Goal: Information Seeking & Learning: Check status

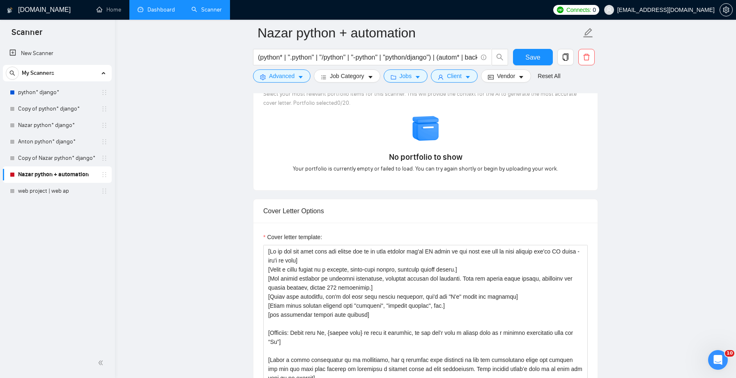
click at [161, 10] on link "Dashboard" at bounding box center [156, 9] width 37 height 7
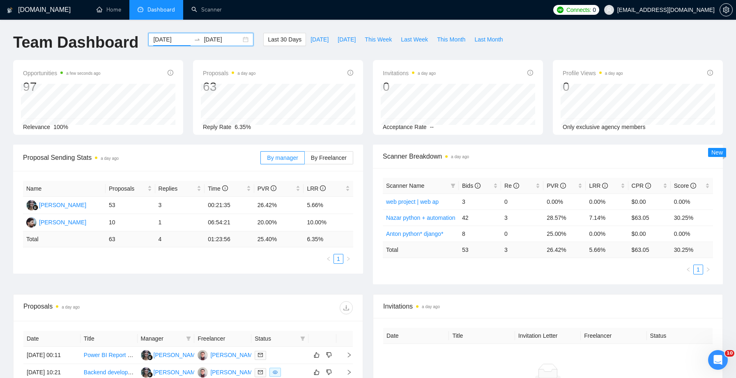
click at [168, 41] on input "[DATE]" at bounding box center [171, 39] width 37 height 9
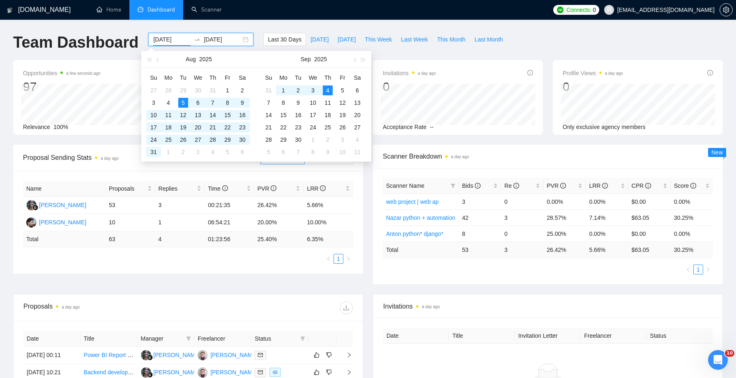
click at [111, 49] on h1 "Team Dashboard" at bounding box center [75, 42] width 125 height 19
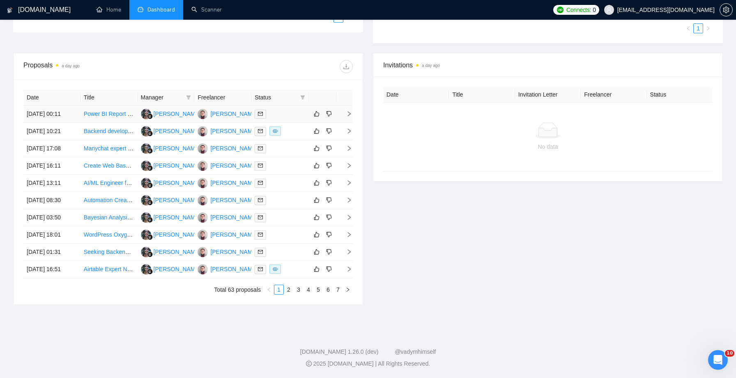
scroll to position [296, 0]
click at [287, 294] on link "2" at bounding box center [288, 289] width 9 height 9
click at [299, 294] on link "3" at bounding box center [298, 289] width 9 height 9
click at [309, 294] on link "4" at bounding box center [308, 289] width 9 height 9
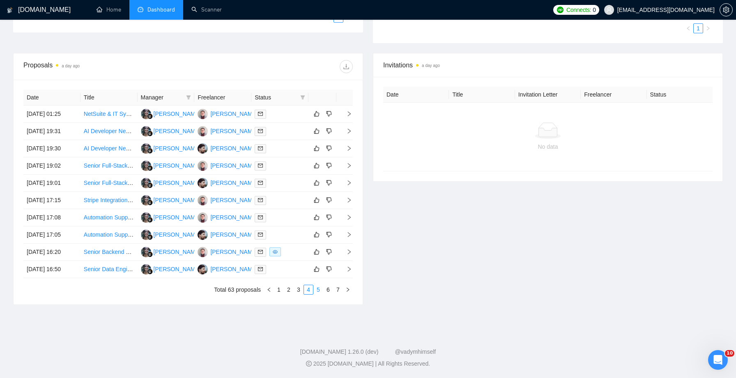
click at [319, 294] on link "5" at bounding box center [318, 289] width 9 height 9
click at [326, 294] on link "6" at bounding box center [328, 289] width 9 height 9
click at [336, 294] on link "7" at bounding box center [338, 289] width 9 height 9
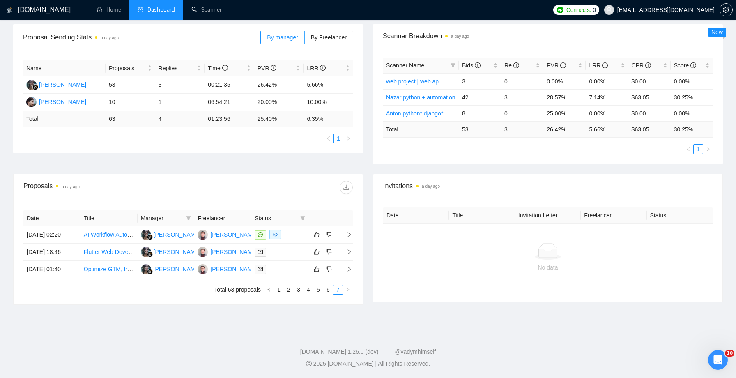
scroll to position [136, 0]
click at [278, 294] on link "1" at bounding box center [278, 289] width 9 height 9
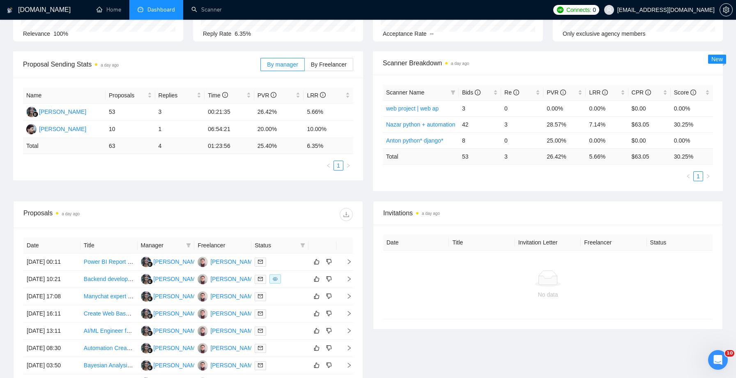
scroll to position [0, 0]
